Goal: Transaction & Acquisition: Obtain resource

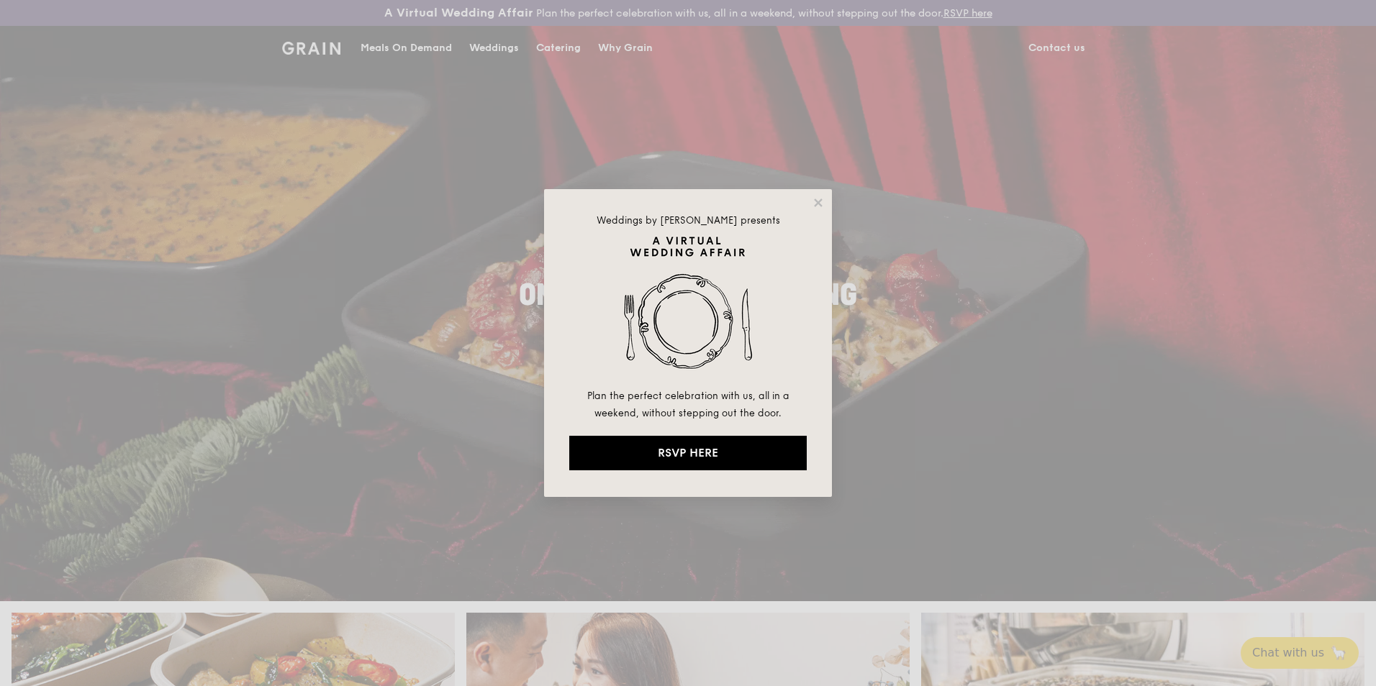
click at [373, 3] on div "Weddings by [PERSON_NAME] presents Plan the perfect celebration with us, all in…" at bounding box center [688, 343] width 1376 height 686
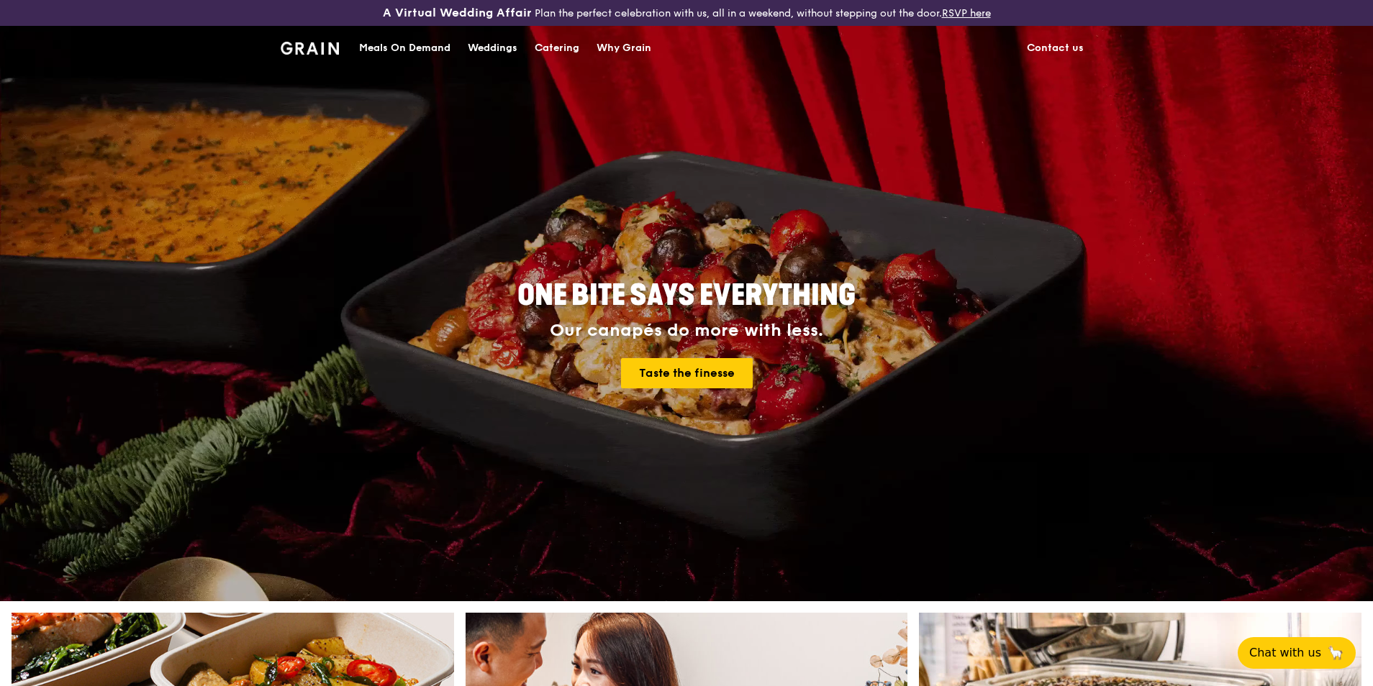
click at [561, 3] on div "Catering" at bounding box center [557, 48] width 45 height 43
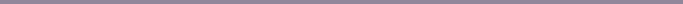
scroll to position [27, 0]
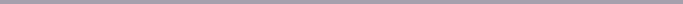
scroll to position [27, 0]
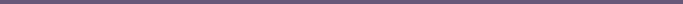
scroll to position [27, 0]
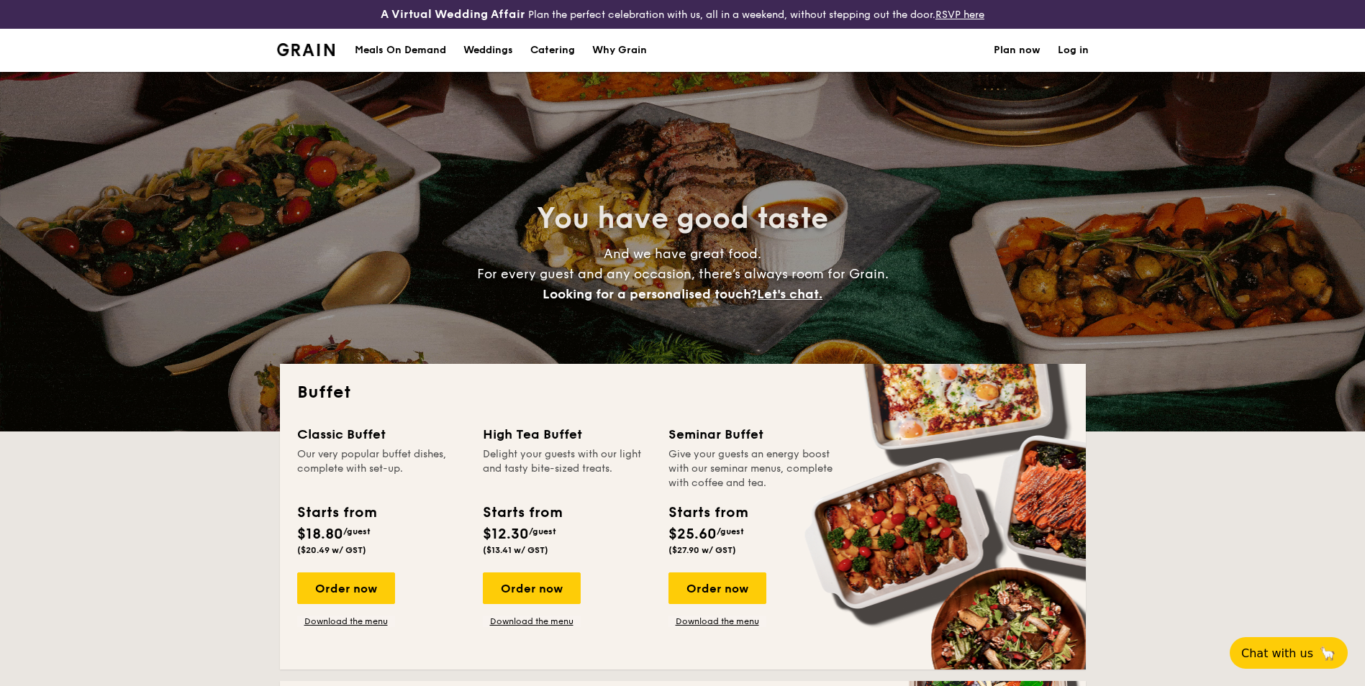
select select
click at [366, 624] on link "Download the menu" at bounding box center [346, 622] width 98 height 12
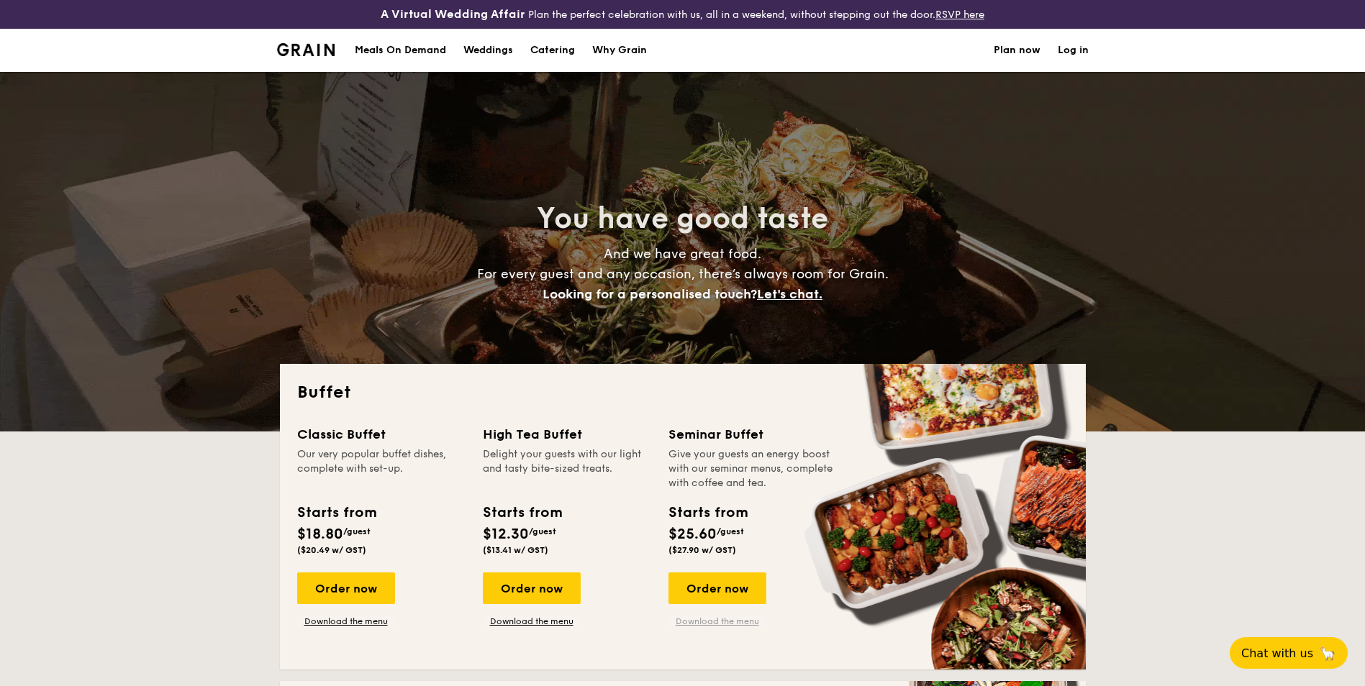
click at [714, 622] on link "Download the menu" at bounding box center [717, 622] width 98 height 12
